Goal: Task Accomplishment & Management: Manage account settings

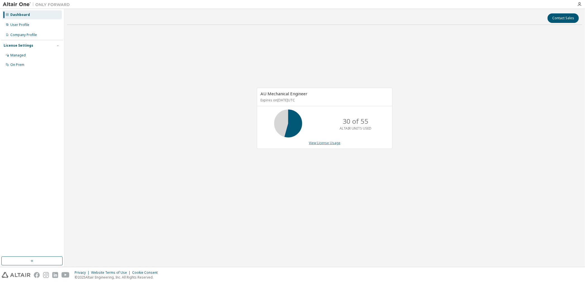
click at [331, 143] on link "View License Usage" at bounding box center [325, 143] width 32 height 5
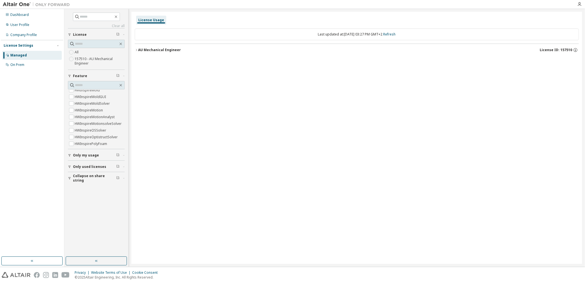
scroll to position [809, 0]
click at [102, 123] on label "HWInspireOSSolver" at bounding box center [91, 124] width 33 height 7
click at [136, 50] on icon "button" at bounding box center [136, 49] width 3 height 3
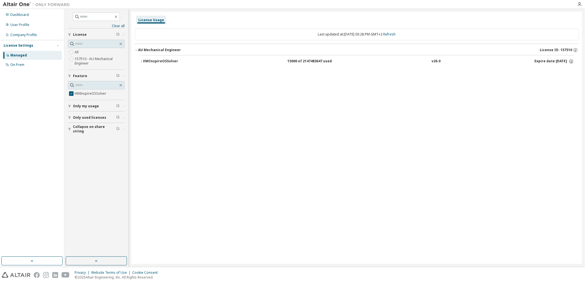
click at [141, 60] on icon "button" at bounding box center [141, 61] width 3 height 3
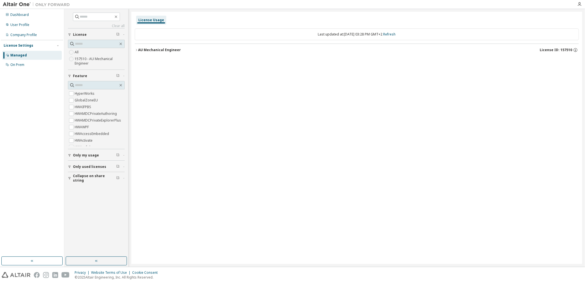
click at [83, 35] on span "License" at bounding box center [80, 34] width 14 height 4
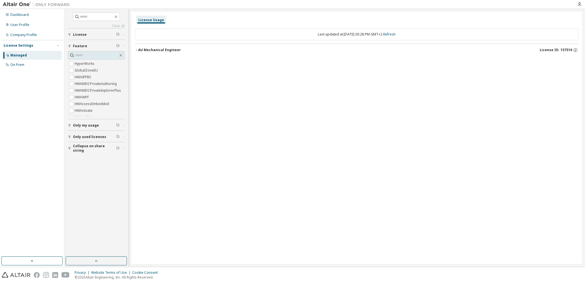
click at [70, 34] on icon "button" at bounding box center [69, 34] width 3 height 3
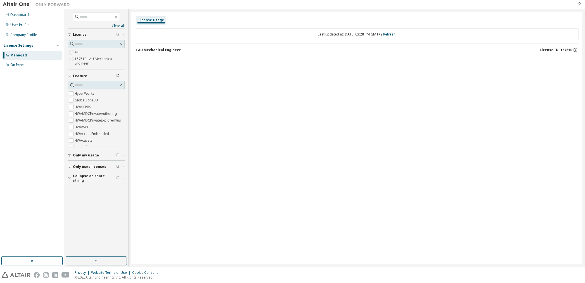
click at [137, 50] on icon "button" at bounding box center [136, 49] width 3 height 3
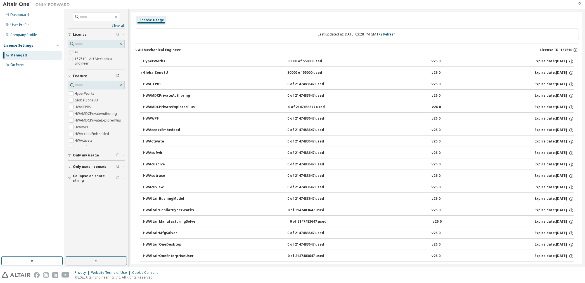
click at [142, 59] on button "HyperWorks 30000 of 55000 used v26.0 Expire date: 2026-08-15" at bounding box center [357, 61] width 434 height 12
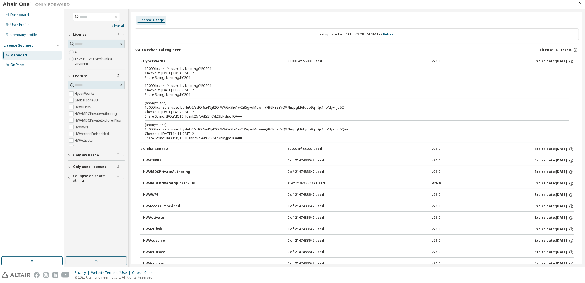
click at [141, 149] on icon "button" at bounding box center [141, 149] width 3 height 3
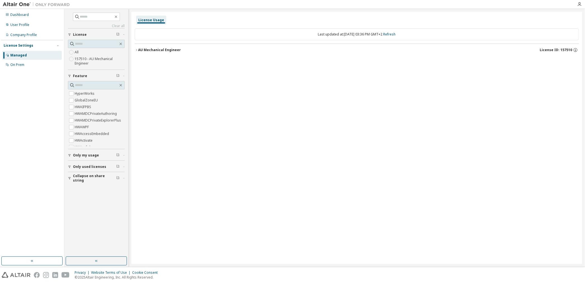
click at [98, 168] on span "Only used licenses" at bounding box center [89, 167] width 33 height 4
click at [95, 165] on span "Only used licenses" at bounding box center [89, 167] width 33 height 4
click at [95, 176] on span "Collapse on share string" at bounding box center [94, 178] width 43 height 9
click at [96, 178] on span "Collapse on share string" at bounding box center [94, 178] width 43 height 9
click at [21, 15] on div "Dashboard" at bounding box center [19, 15] width 18 height 4
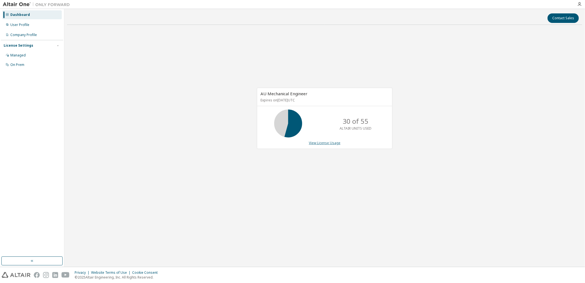
click at [328, 141] on link "View License Usage" at bounding box center [325, 143] width 32 height 5
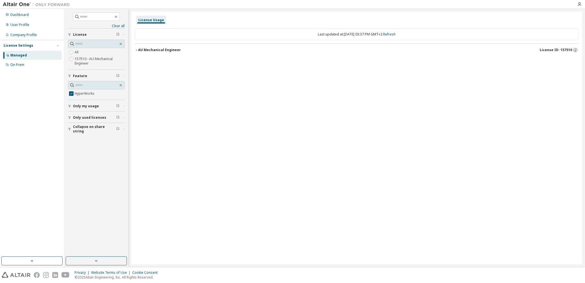
click at [137, 51] on icon "button" at bounding box center [136, 49] width 3 height 3
click at [142, 62] on icon "button" at bounding box center [141, 61] width 3 height 3
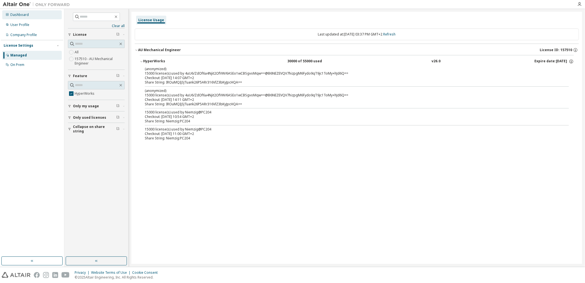
click at [22, 14] on div "Dashboard" at bounding box center [19, 15] width 18 height 4
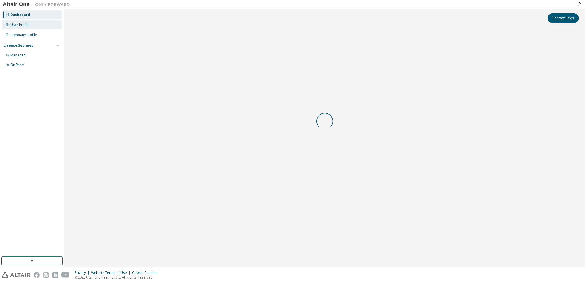
click at [22, 24] on div "User Profile" at bounding box center [19, 25] width 19 height 4
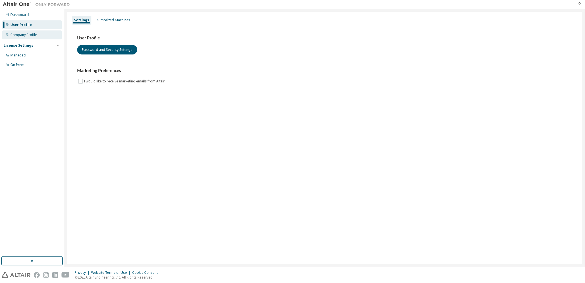
click at [22, 33] on div "Company Profile" at bounding box center [23, 35] width 27 height 4
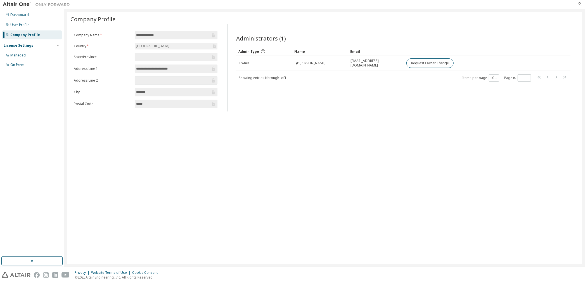
click at [24, 45] on div "License Settings" at bounding box center [19, 45] width 30 height 4
click at [29, 44] on div "License Settings" at bounding box center [19, 45] width 30 height 4
click at [28, 54] on div "Managed" at bounding box center [32, 55] width 60 height 9
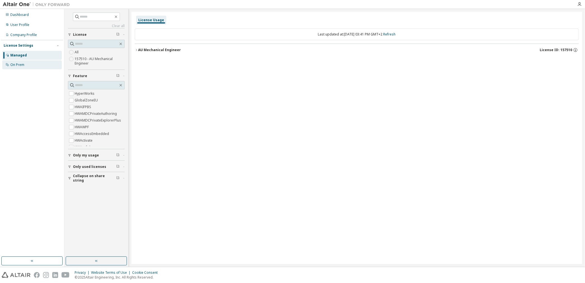
click at [23, 65] on div "On Prem" at bounding box center [17, 65] width 14 height 4
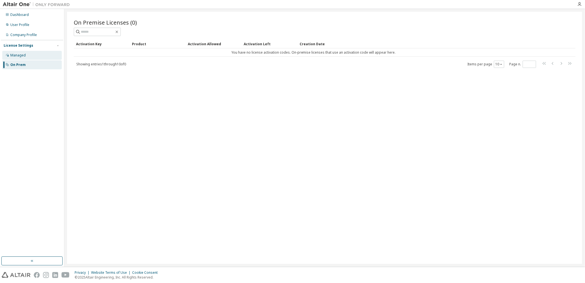
click at [23, 55] on div "Managed" at bounding box center [17, 55] width 15 height 4
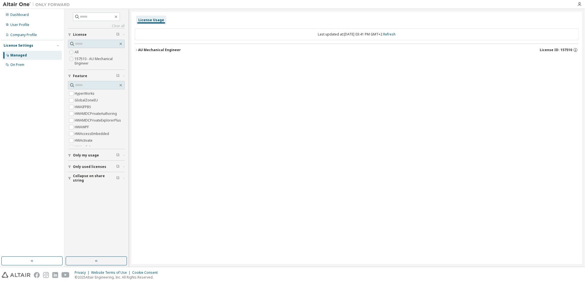
click at [85, 166] on span "Only used licenses" at bounding box center [89, 167] width 33 height 4
click at [77, 174] on label "Yes" at bounding box center [78, 175] width 7 height 7
click at [136, 50] on icon "button" at bounding box center [136, 49] width 3 height 3
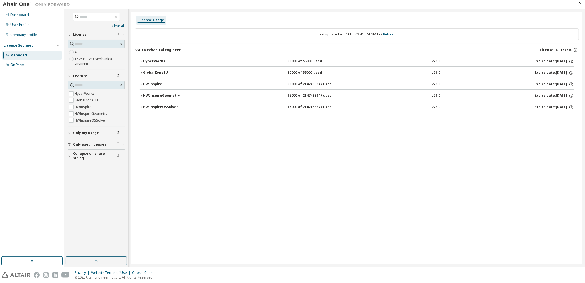
click at [141, 62] on icon "button" at bounding box center [141, 61] width 3 height 3
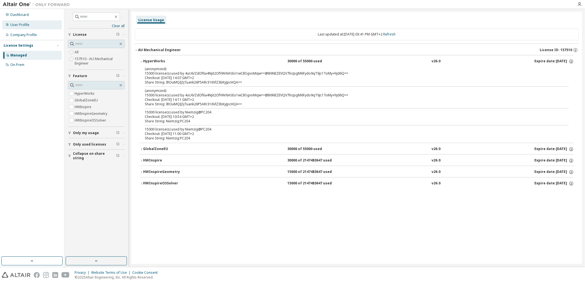
click at [14, 25] on div "User Profile" at bounding box center [19, 25] width 19 height 4
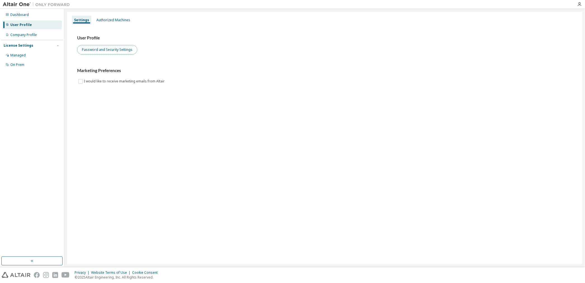
click at [103, 50] on button "Password and Security Settings" at bounding box center [107, 50] width 60 height 10
click at [20, 15] on div "Dashboard" at bounding box center [19, 15] width 18 height 4
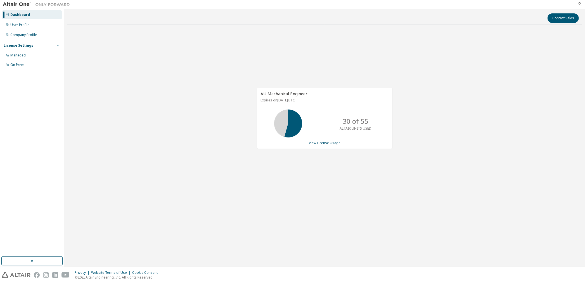
click at [57, 46] on icon "button" at bounding box center [57, 45] width 3 height 3
click at [28, 56] on div "Managed" at bounding box center [32, 55] width 60 height 9
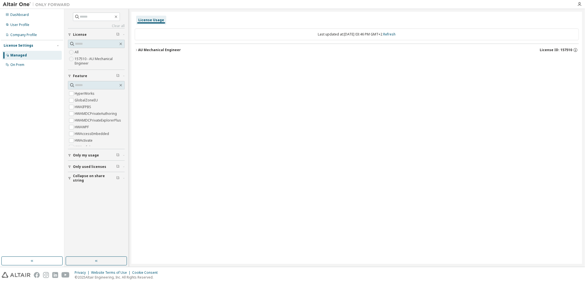
click at [123, 155] on icon "button" at bounding box center [123, 156] width 3 height 2
click at [119, 166] on icon "button" at bounding box center [117, 166] width 3 height 3
click at [124, 166] on icon "button" at bounding box center [123, 167] width 3 height 2
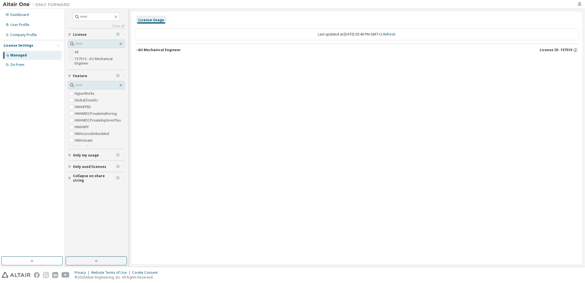
click at [123, 178] on icon "button" at bounding box center [123, 179] width 3 height 2
click at [20, 25] on div "User Profile" at bounding box center [19, 25] width 19 height 4
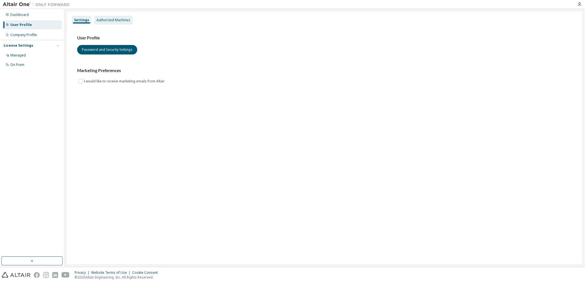
click at [104, 18] on div "Authorized Machines" at bounding box center [113, 20] width 34 height 4
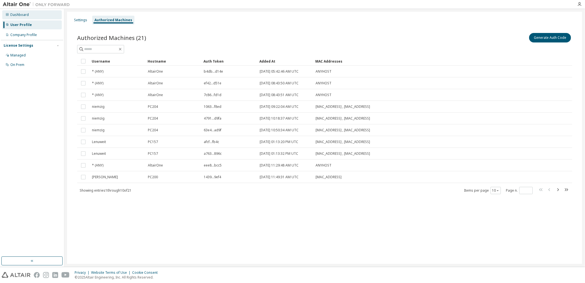
click at [17, 15] on div "Dashboard" at bounding box center [19, 15] width 18 height 4
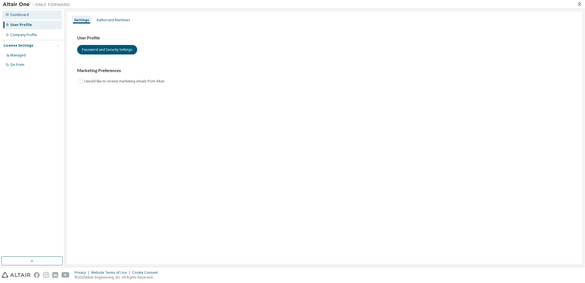
click at [15, 15] on div "Dashboard" at bounding box center [19, 15] width 18 height 4
